Goal: Task Accomplishment & Management: Use online tool/utility

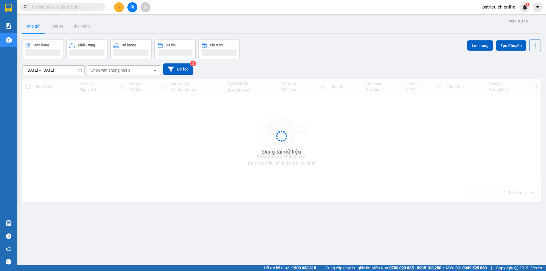
click at [46, 5] on input "text" at bounding box center [64, 7] width 67 height 6
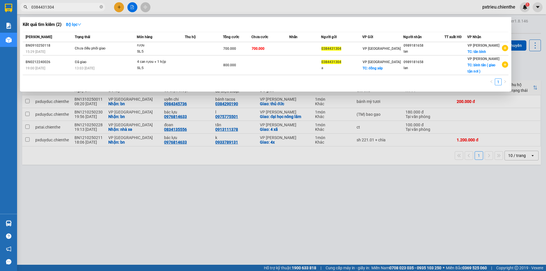
type input "0384431304"
click at [144, 48] on div "rượu" at bounding box center [158, 45] width 43 height 6
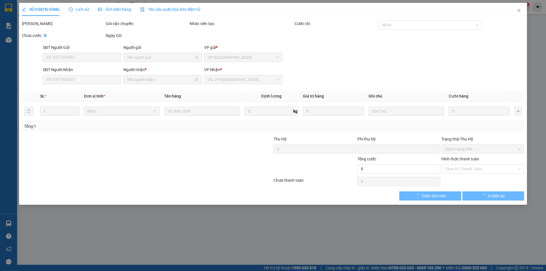
type input "0384431304"
type input "0989181658"
type input "lan"
type input "0"
type input "700.000"
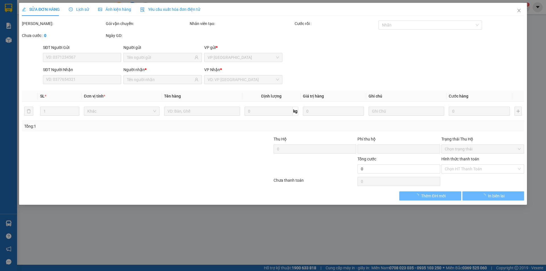
type input "700.000"
click at [111, 7] on span "Ảnh kiện hàng" at bounding box center [114, 9] width 33 height 5
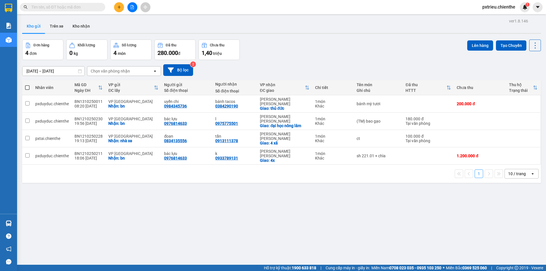
click at [57, 6] on input "text" at bounding box center [64, 7] width 67 height 6
